Goal: Task Accomplishment & Management: Complete application form

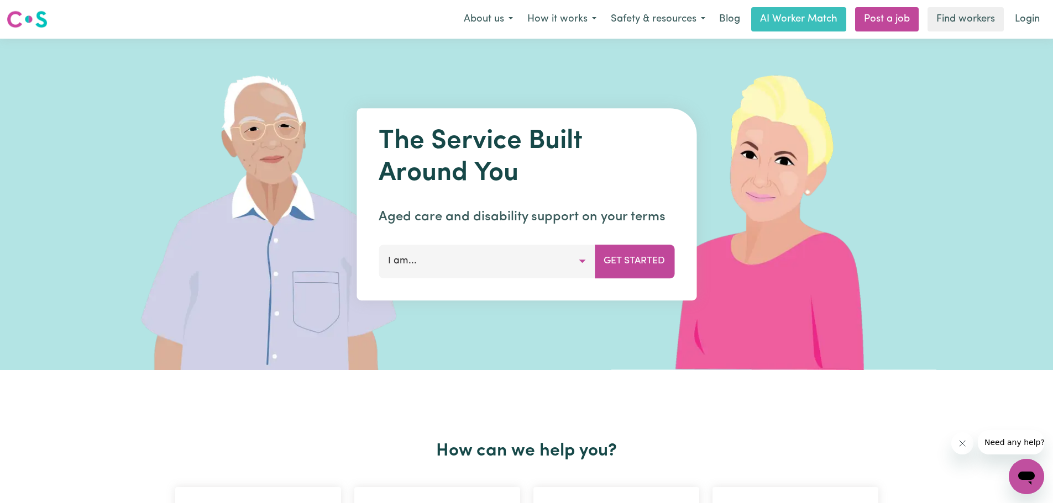
click at [581, 260] on button "I am..." at bounding box center [486, 261] width 216 height 33
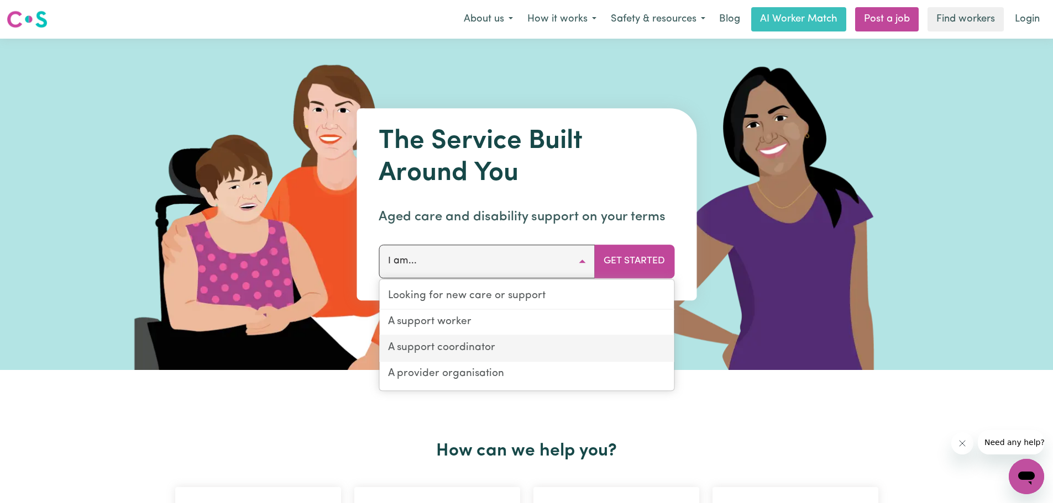
click at [563, 357] on link "A support coordinator" at bounding box center [526, 349] width 294 height 26
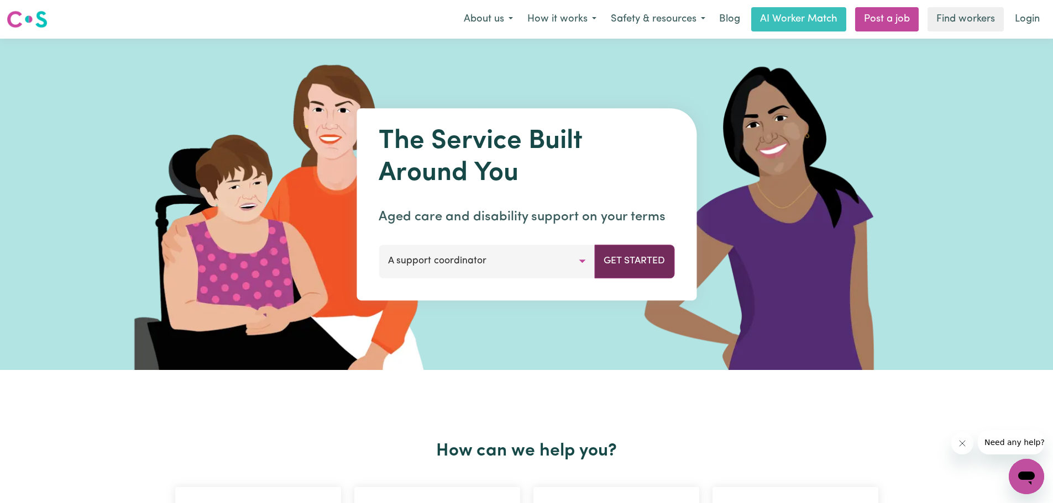
click at [633, 262] on button "Get Started" at bounding box center [634, 261] width 80 height 33
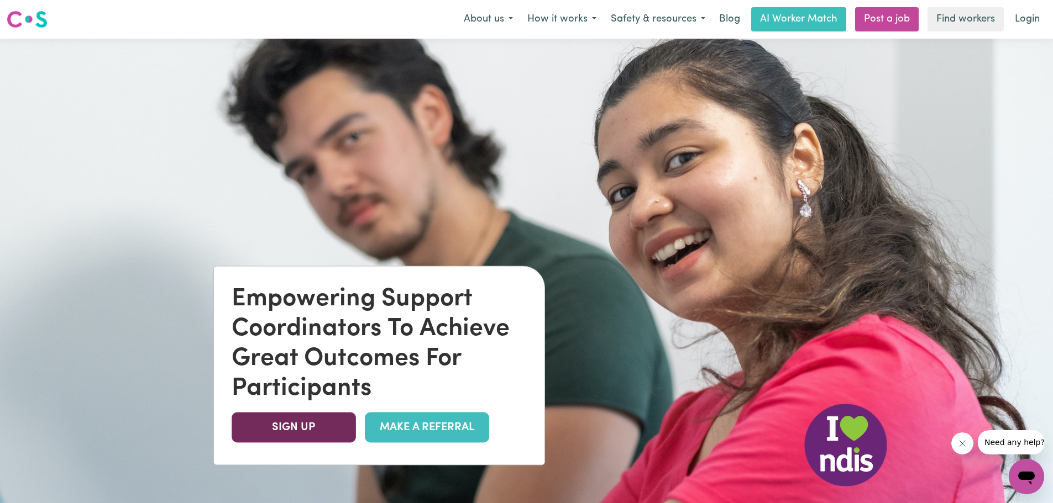
click at [304, 426] on link "SIGN UP" at bounding box center [294, 428] width 124 height 30
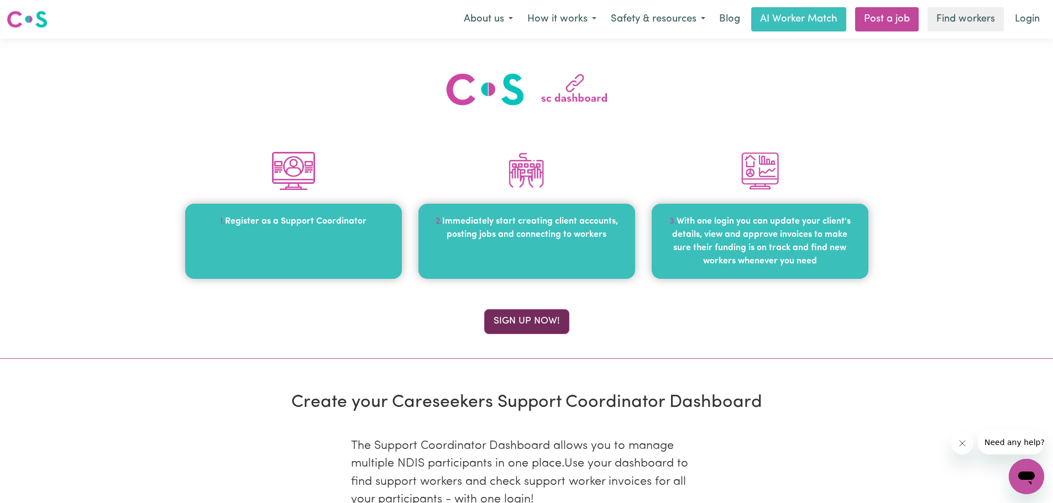
click at [518, 327] on button "Sign up now!" at bounding box center [526, 321] width 85 height 24
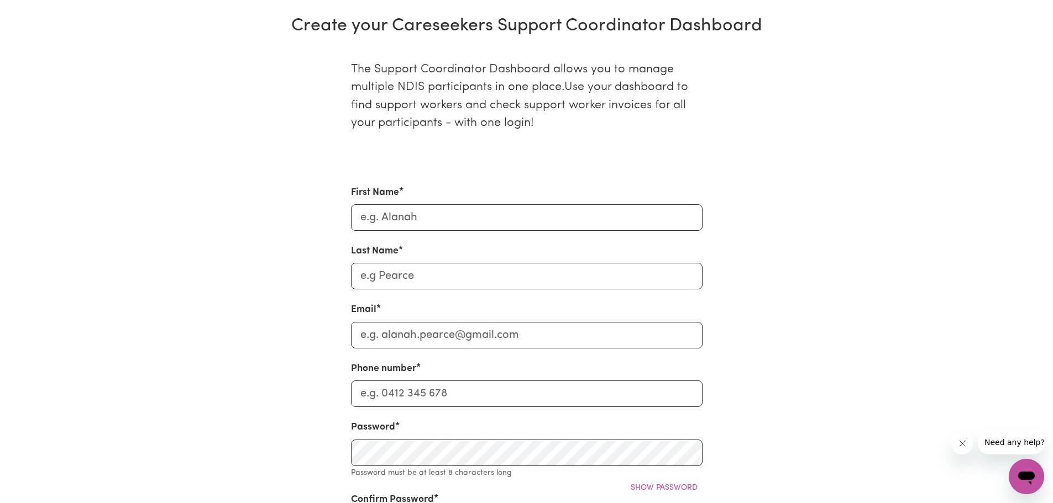
scroll to position [381, 0]
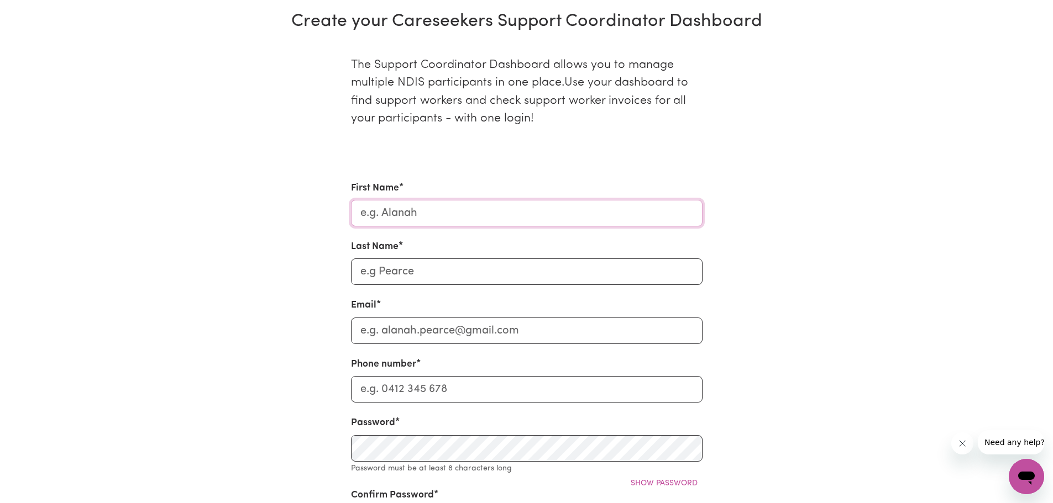
click at [562, 214] on input "First Name" at bounding box center [526, 213] width 351 height 27
type input "Jeanette"
click at [385, 273] on input "Last Name" at bounding box center [526, 272] width 351 height 27
type input "Ng"
click at [382, 334] on input "Email" at bounding box center [526, 331] width 351 height 27
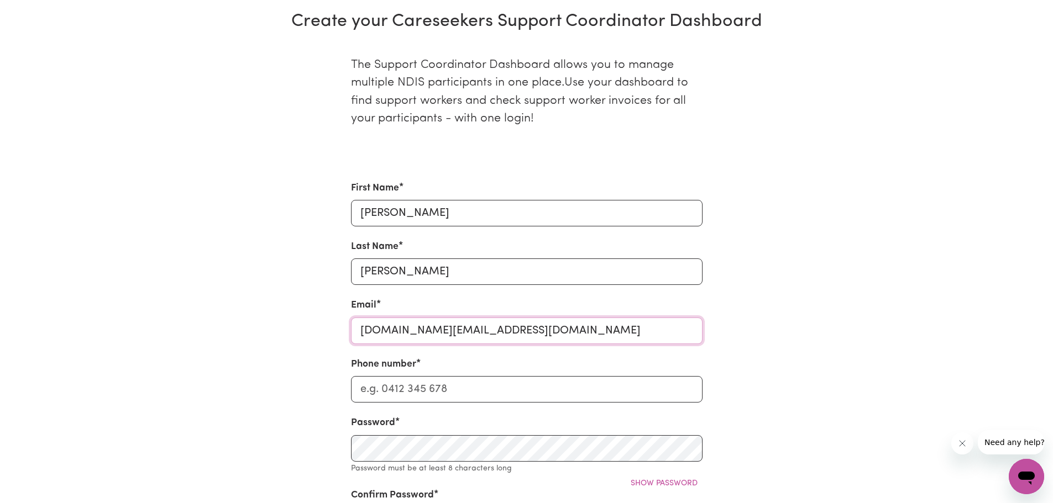
type input "jeanette.ng@acca.org.au"
click at [388, 389] on input "Phone number" at bounding box center [526, 389] width 351 height 27
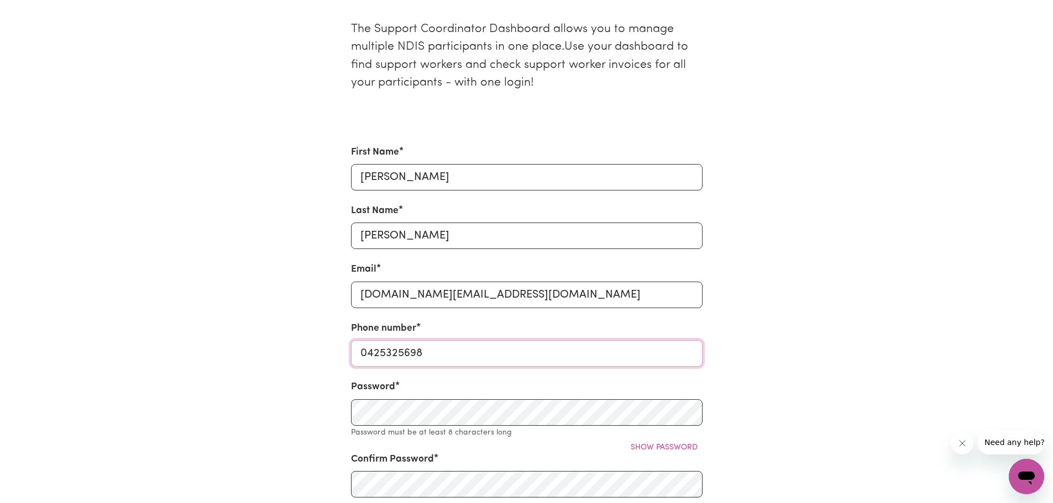
scroll to position [436, 0]
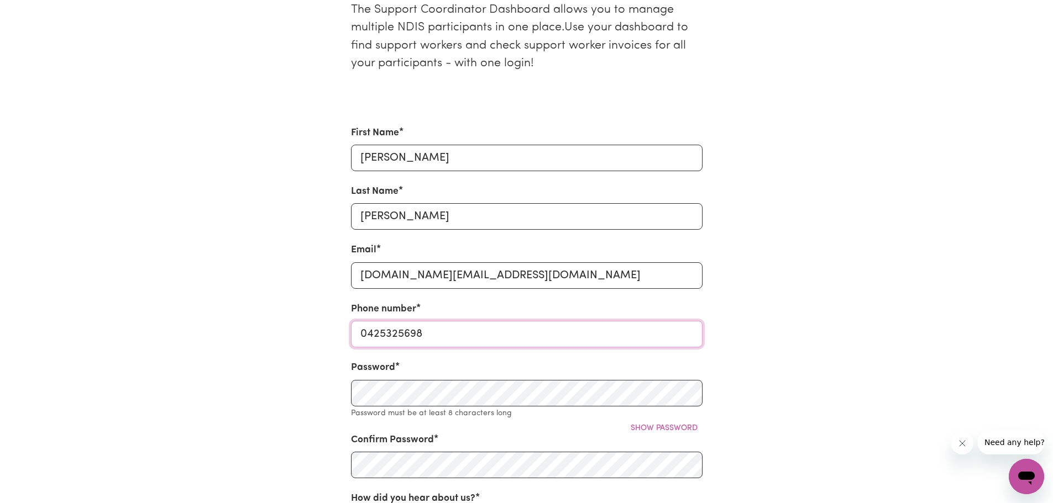
type input "0425325698"
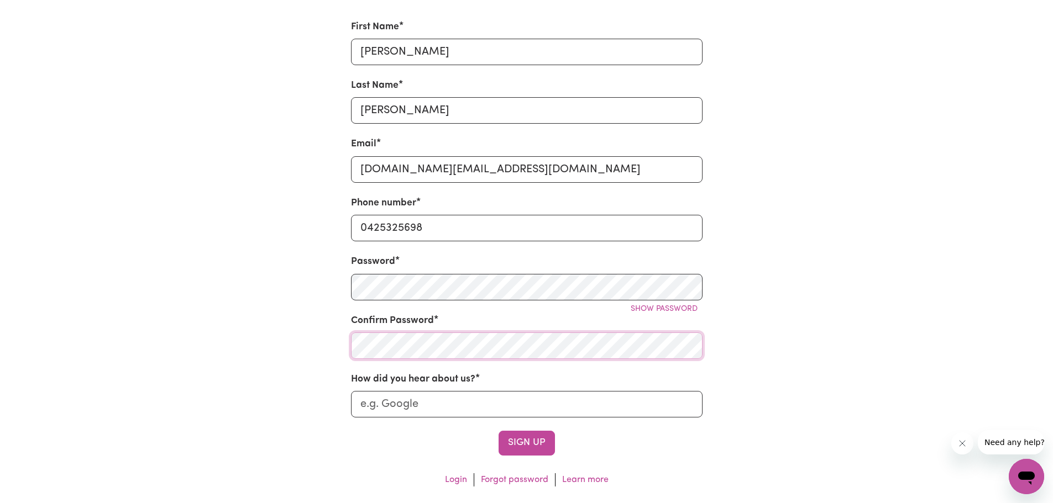
scroll to position [658, 0]
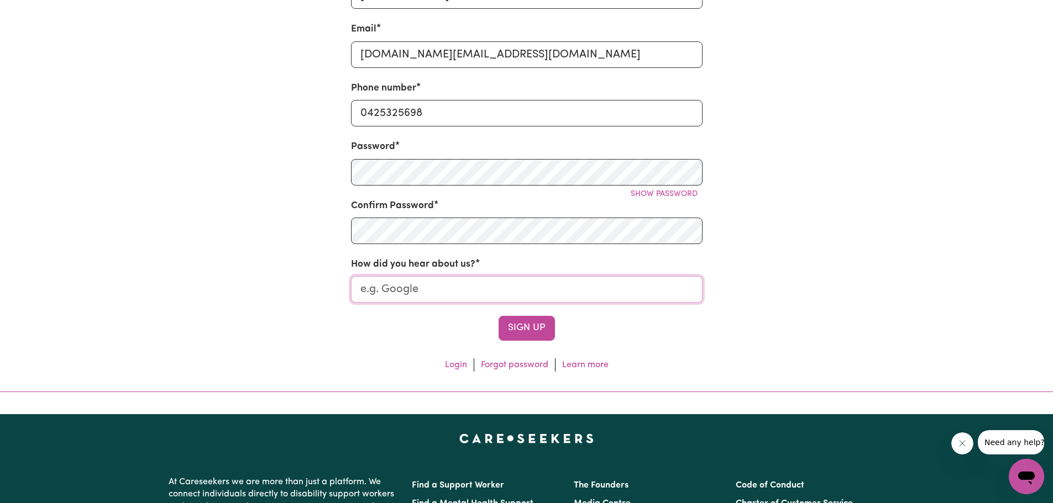
click at [465, 291] on input "How did you hear about us?" at bounding box center [526, 289] width 351 height 27
type input "Google"
click at [530, 333] on button "Sign Up" at bounding box center [526, 328] width 56 height 24
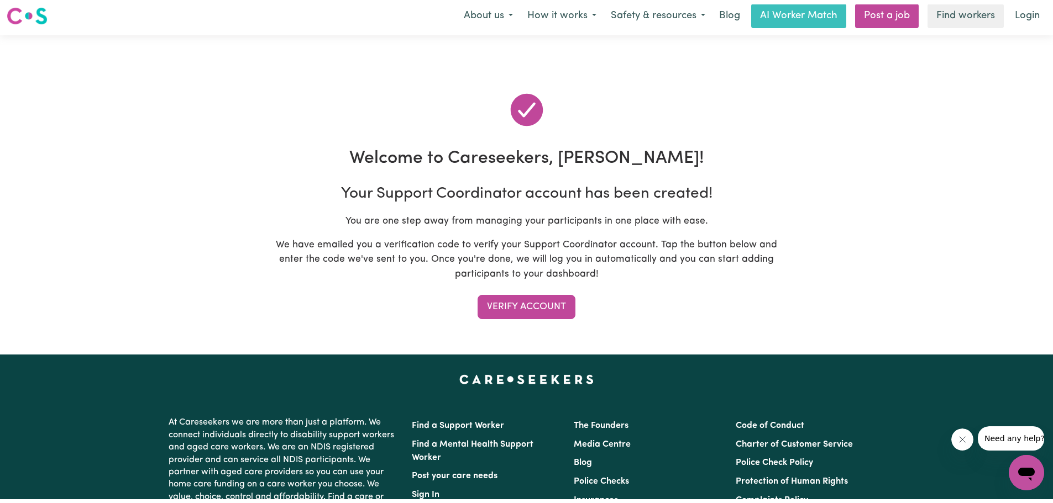
scroll to position [0, 0]
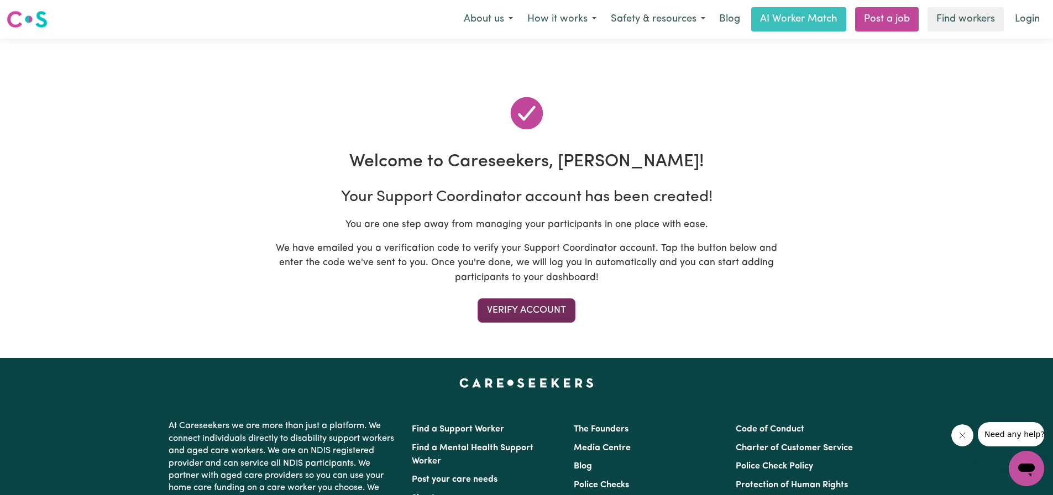
click at [539, 317] on button "Verify Account" at bounding box center [526, 310] width 98 height 24
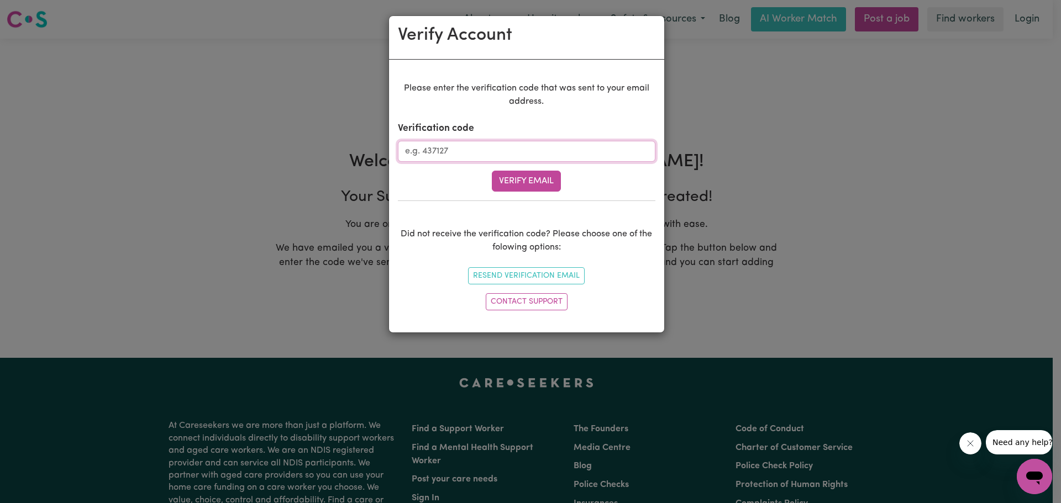
click at [496, 149] on input "Verification code" at bounding box center [526, 151] width 257 height 21
paste input "728355"
type input "728355"
click at [530, 186] on button "Verify Email" at bounding box center [526, 181] width 69 height 21
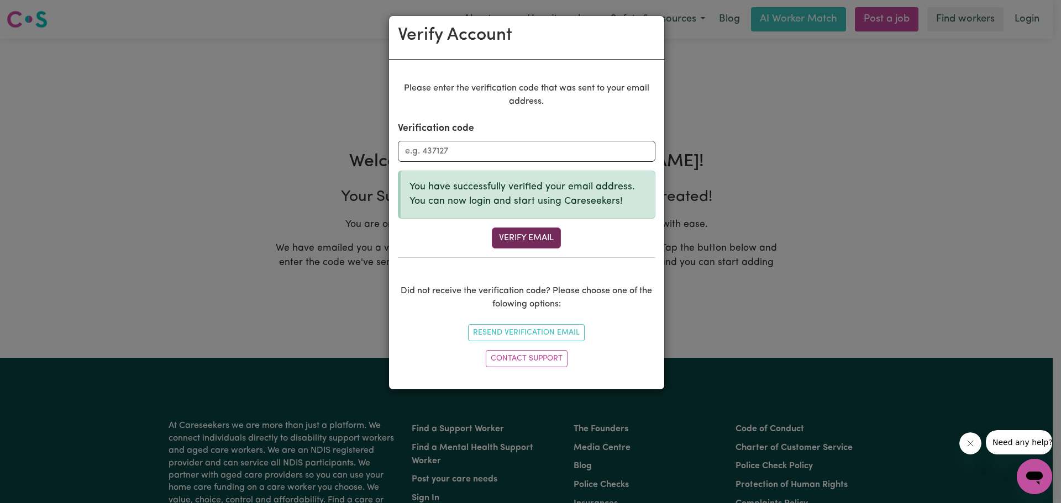
click at [522, 236] on button "Verify Email" at bounding box center [526, 238] width 69 height 21
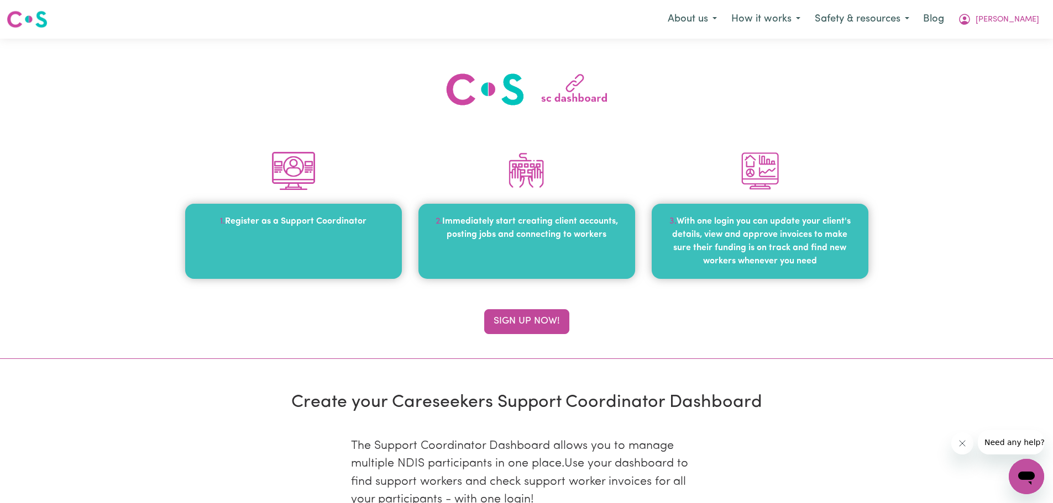
click at [524, 232] on span "Immediately start creating client accounts, posting jobs and connecting to work…" at bounding box center [530, 228] width 176 height 22
click at [801, 21] on button "How it works" at bounding box center [765, 19] width 83 height 23
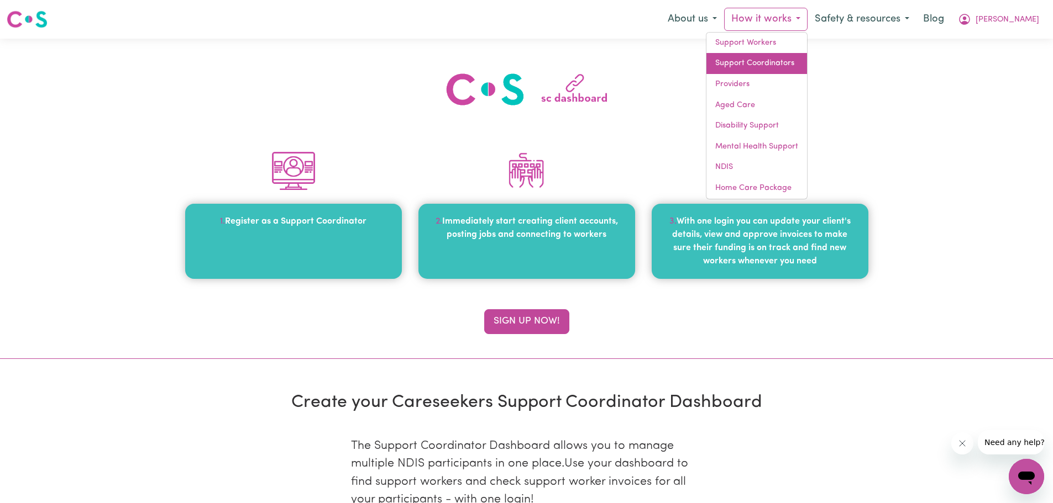
click at [801, 60] on link "Support Coordinators" at bounding box center [756, 63] width 101 height 21
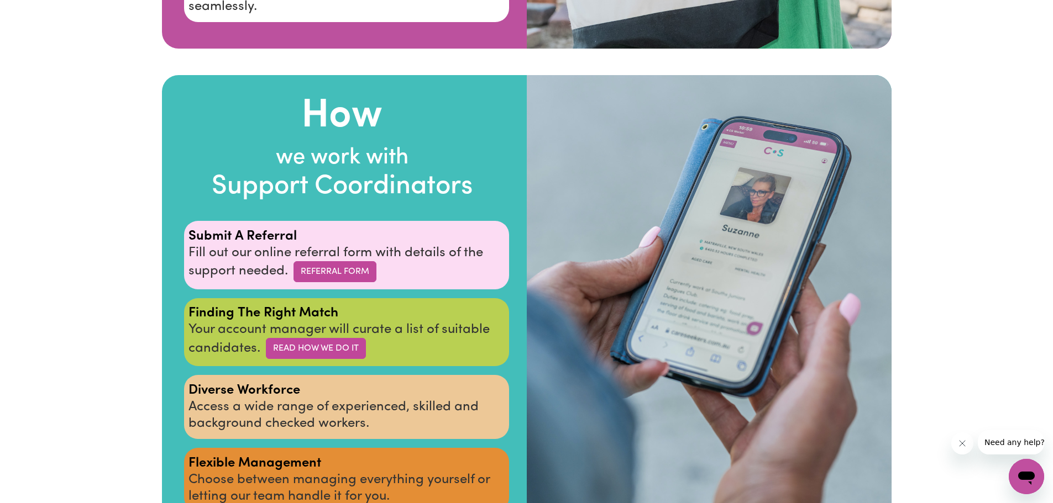
scroll to position [2044, 0]
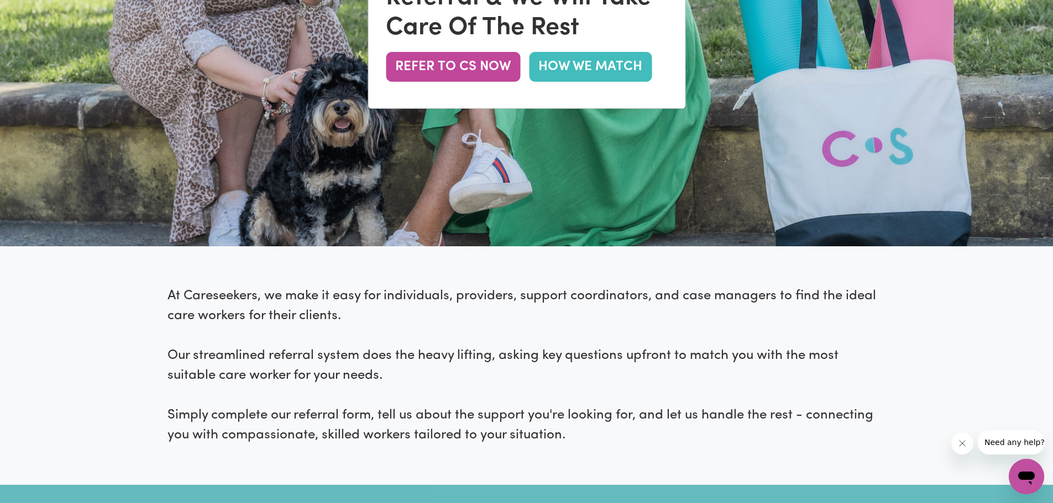
scroll to position [276, 0]
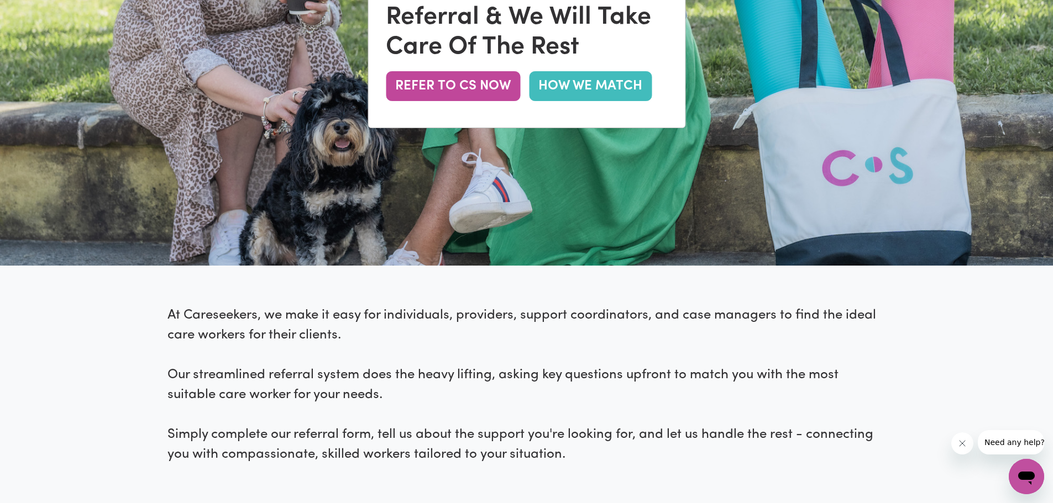
click at [627, 80] on link "HOW WE MATCH" at bounding box center [590, 86] width 123 height 30
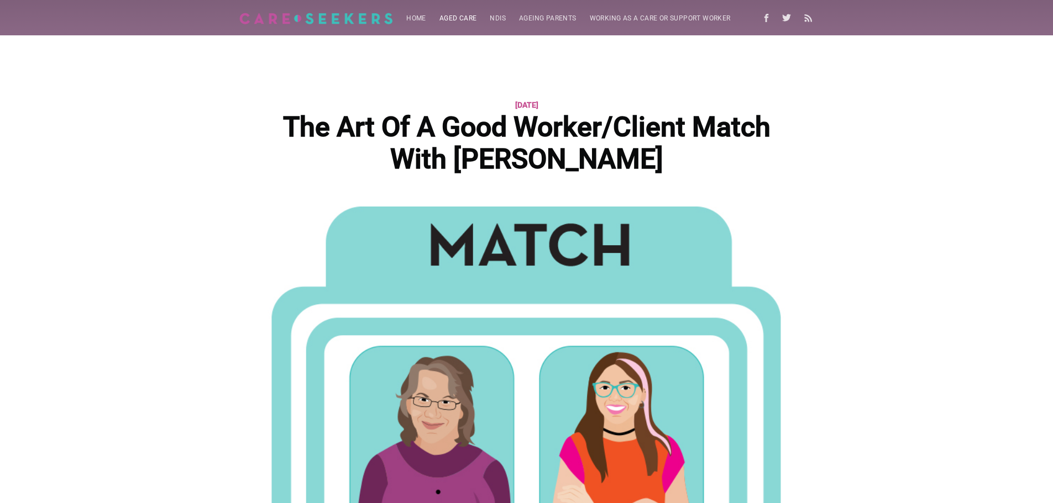
click at [451, 14] on link "Aged Care" at bounding box center [458, 19] width 51 height 22
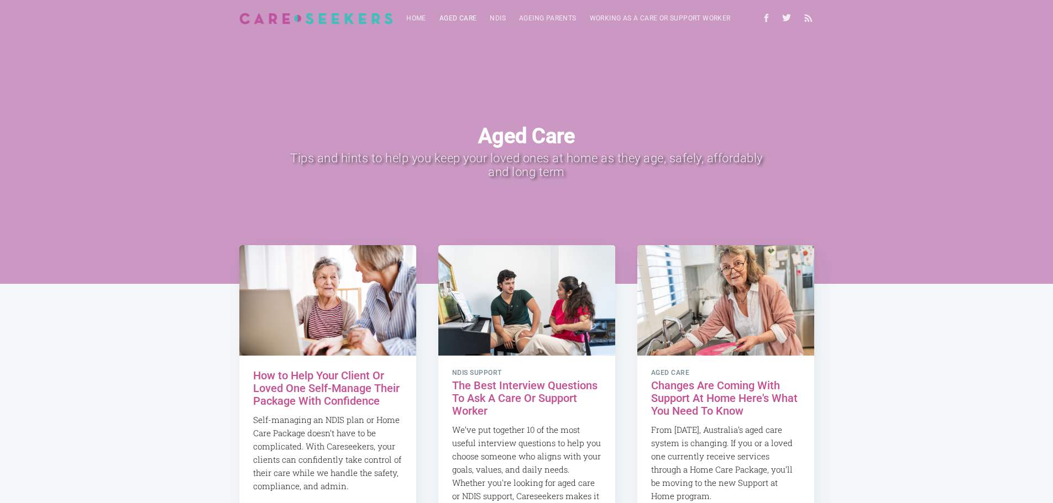
click at [456, 14] on link "Aged Care" at bounding box center [458, 19] width 51 height 22
click at [536, 17] on link "Ageing parents" at bounding box center [547, 19] width 71 height 22
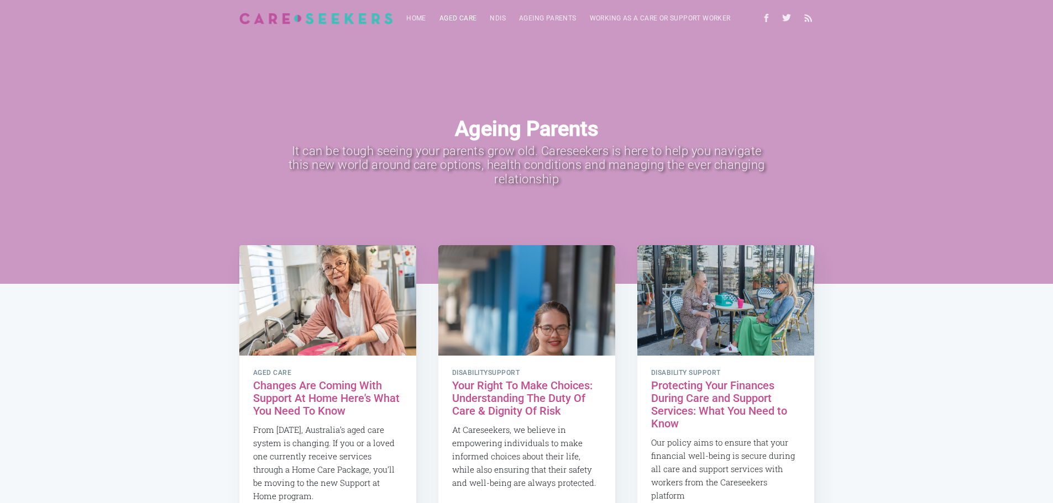
click at [464, 20] on link "Aged Care" at bounding box center [458, 19] width 51 height 22
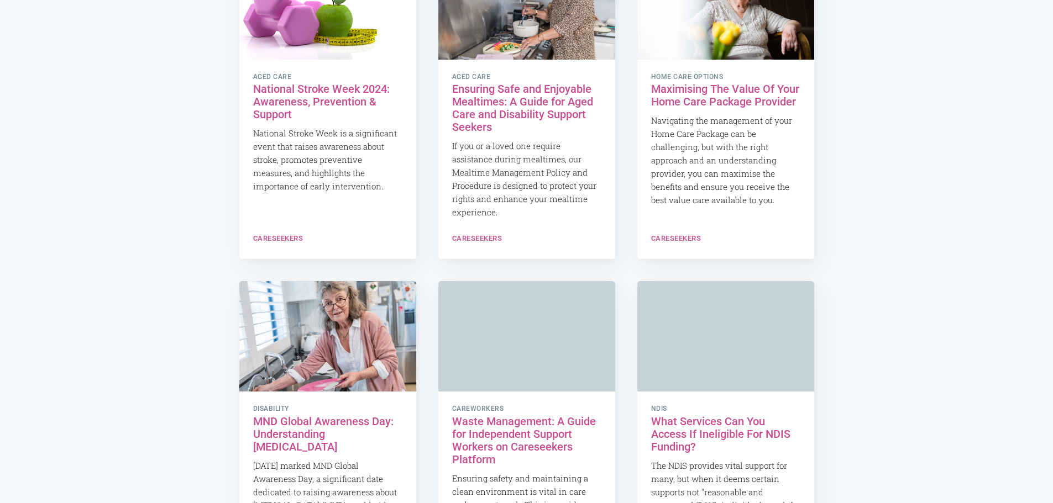
scroll to position [733, 0]
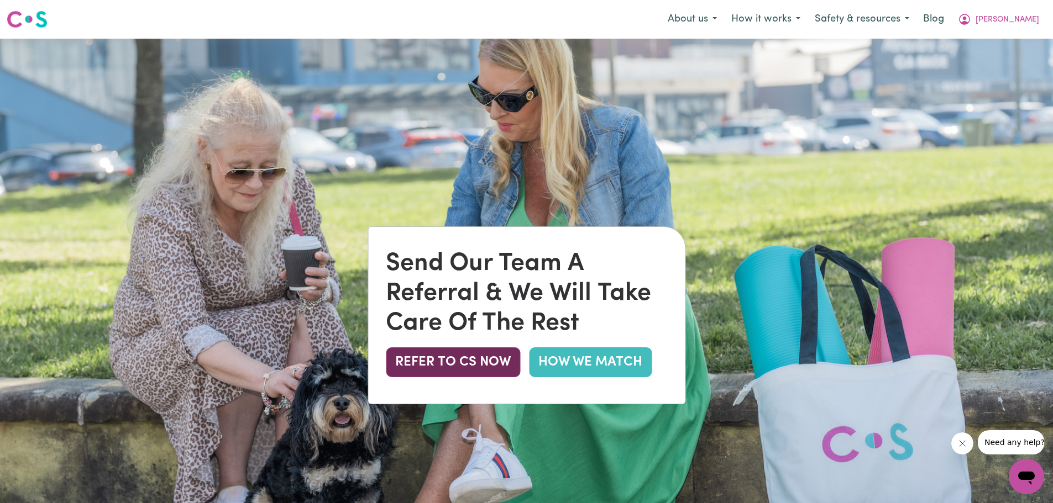
click at [465, 361] on button "REFER TO CS NOW" at bounding box center [453, 363] width 134 height 30
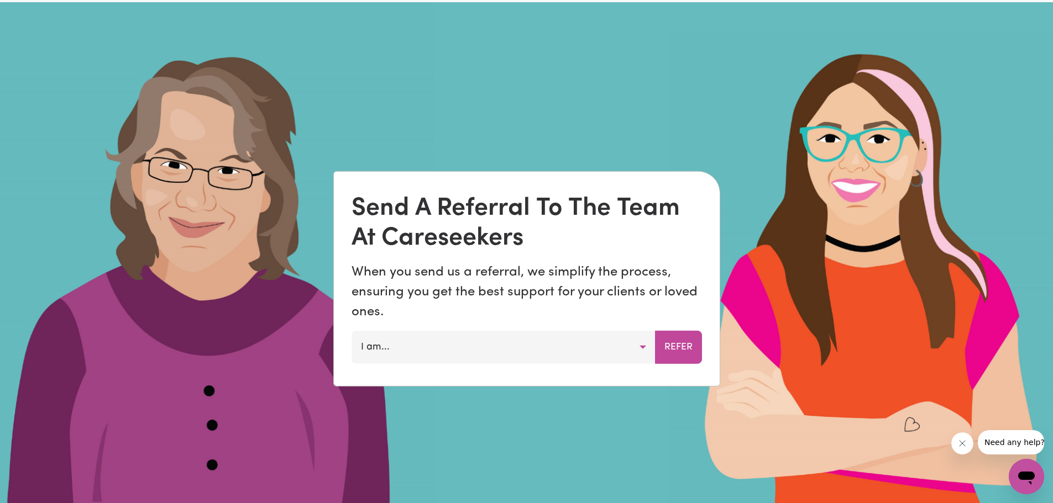
scroll to position [781, 0]
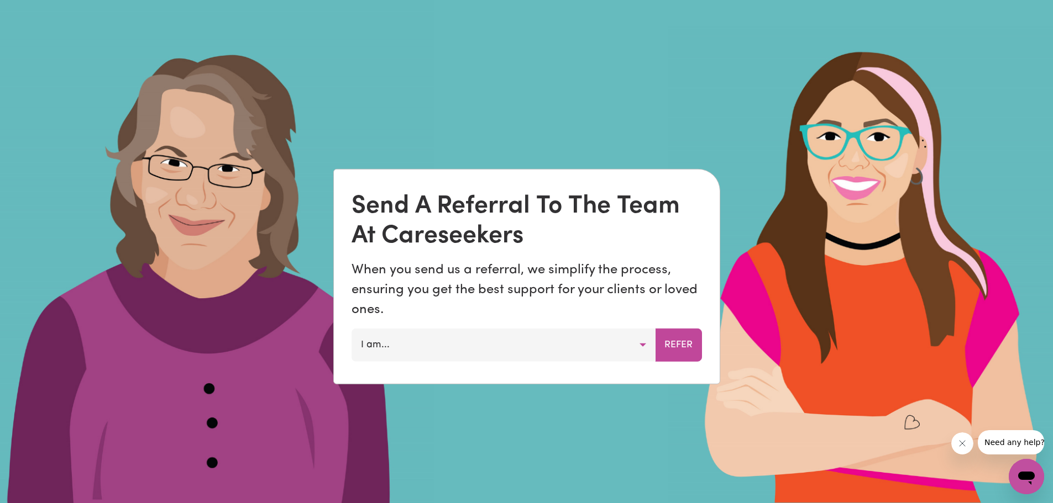
click at [642, 337] on button "I am..." at bounding box center [503, 345] width 304 height 33
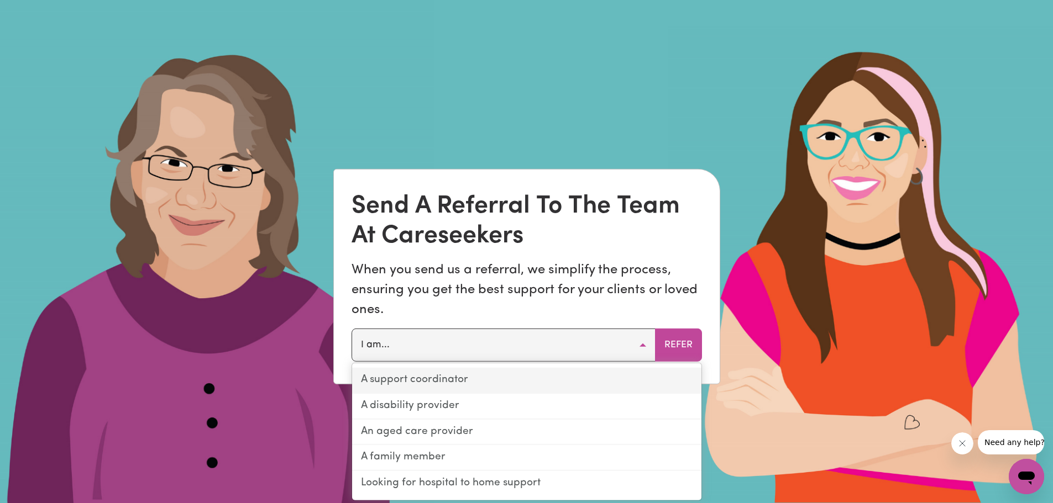
click at [570, 386] on link "A support coordinator" at bounding box center [526, 381] width 349 height 26
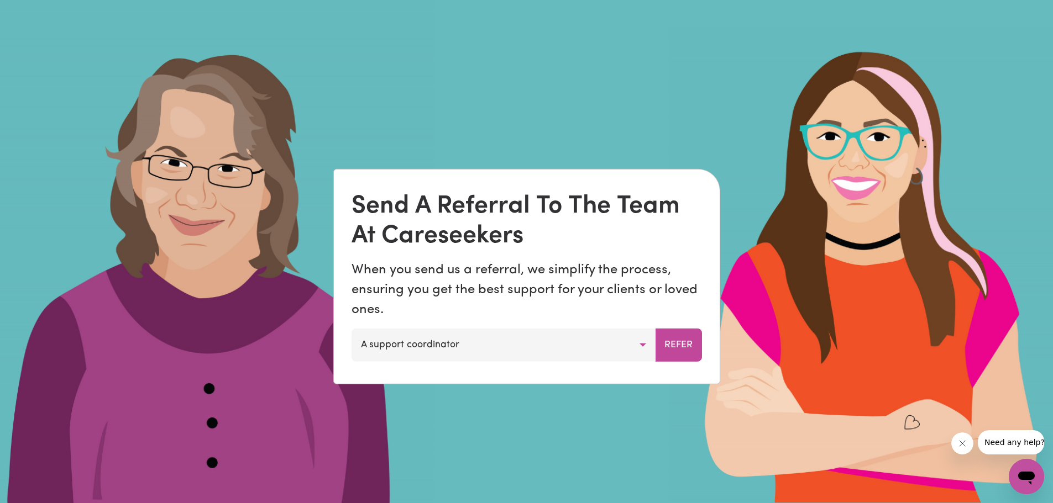
click at [637, 344] on button "A support coordinator" at bounding box center [503, 345] width 304 height 33
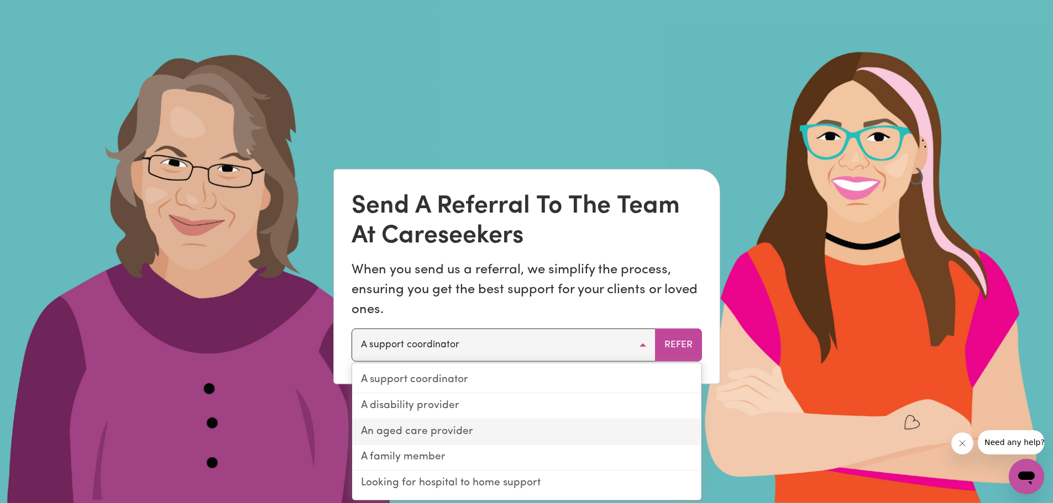
click at [623, 437] on link "An aged care provider" at bounding box center [526, 432] width 349 height 26
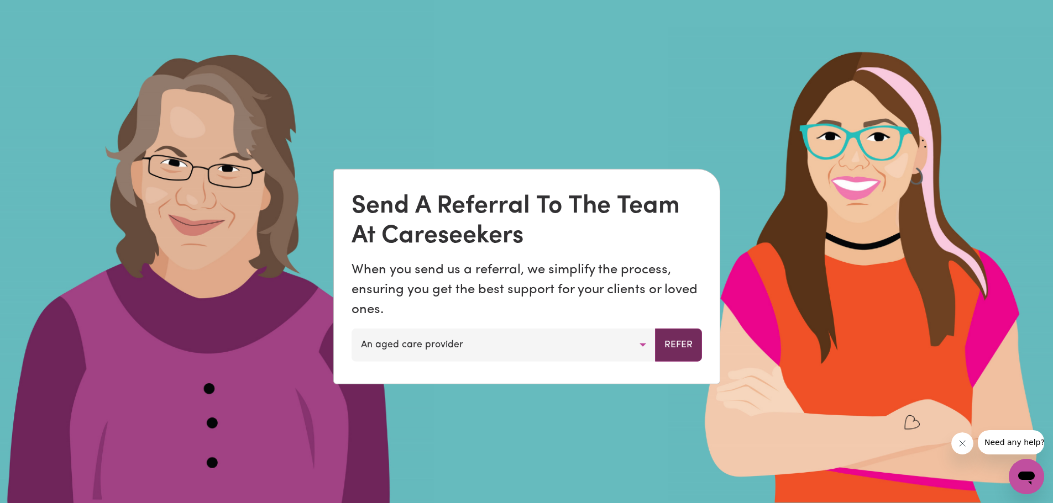
click at [685, 338] on button "Refer" at bounding box center [678, 345] width 47 height 33
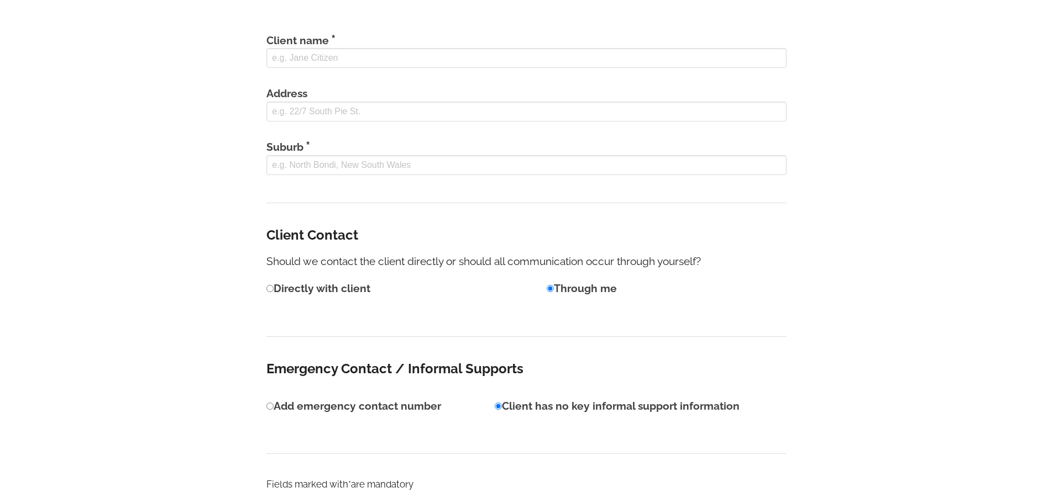
scroll to position [442, 0]
